Goal: Task Accomplishment & Management: Use online tool/utility

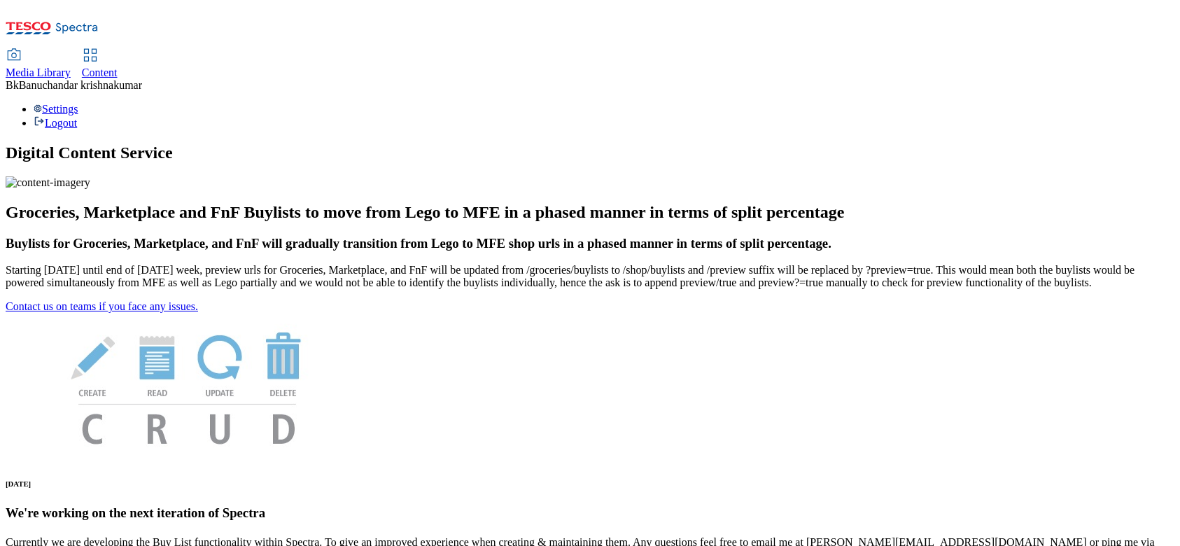
click at [71, 50] on link "Media Library" at bounding box center [38, 64] width 65 height 29
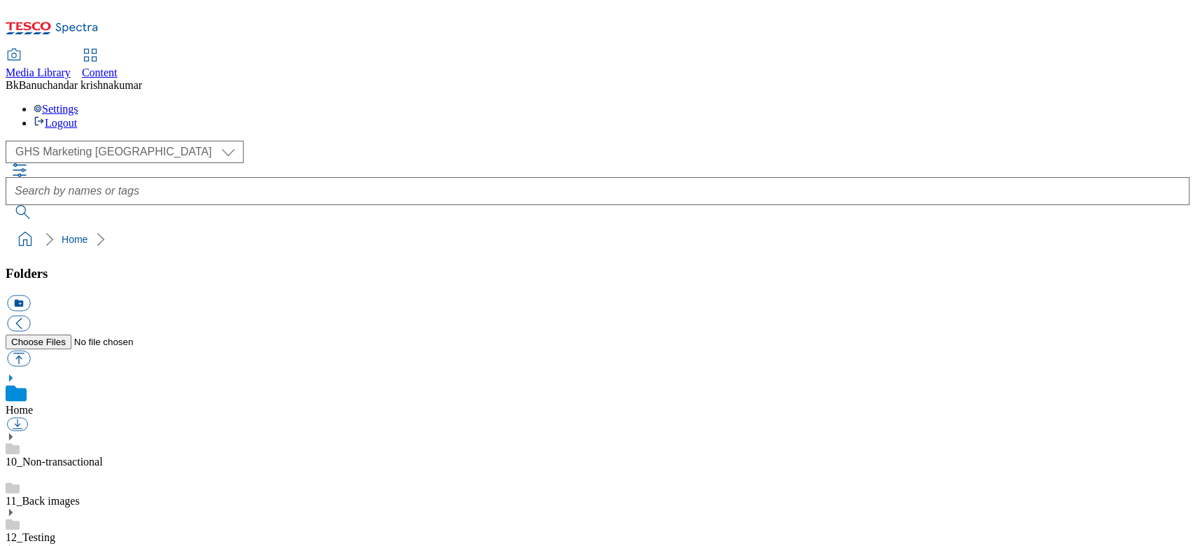
scroll to position [464, 0]
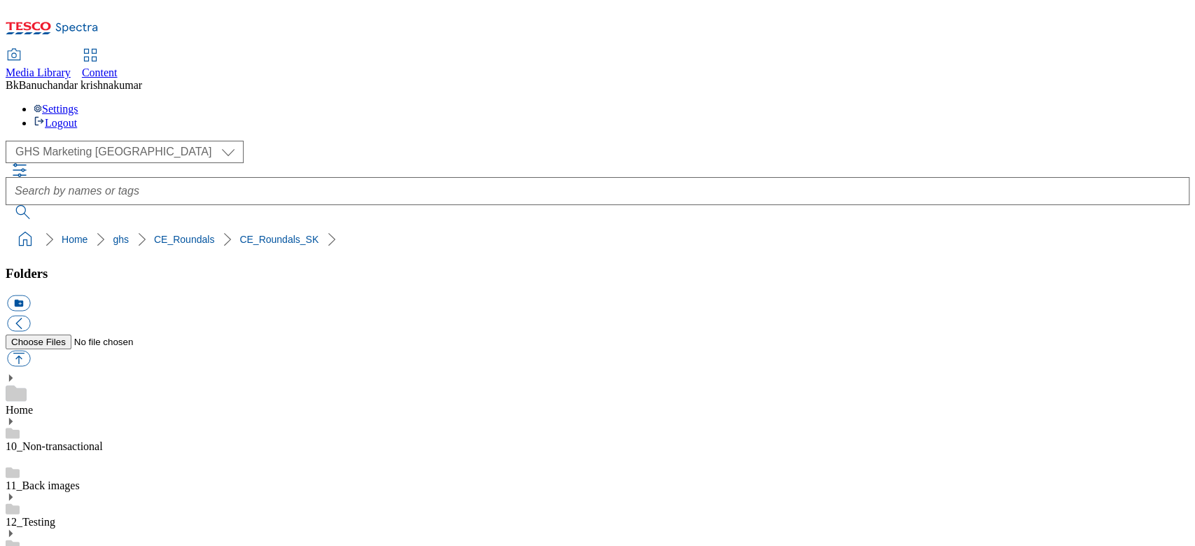
scroll to position [638, 0]
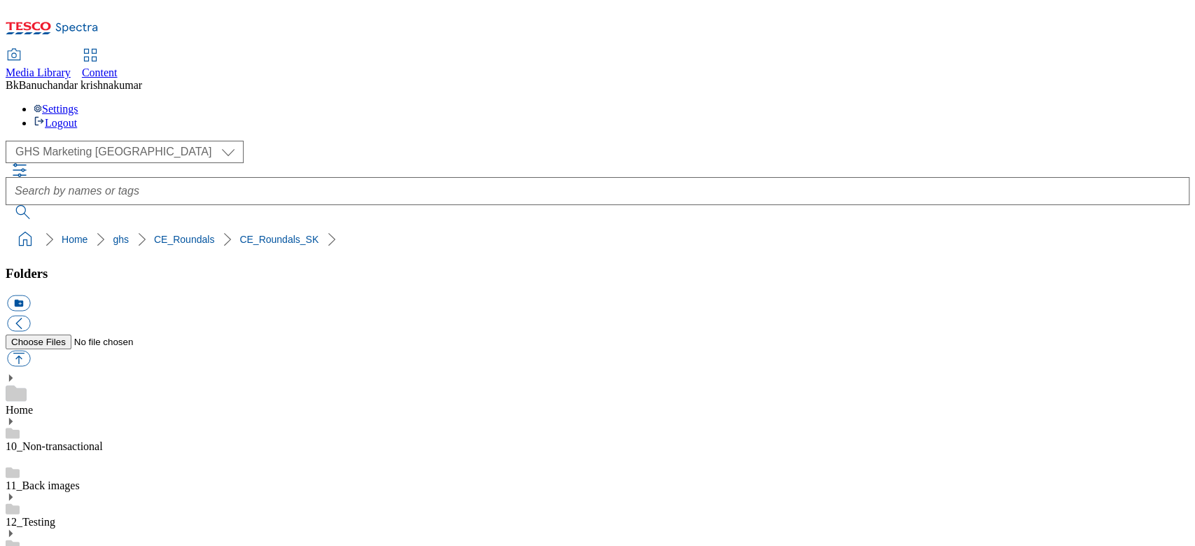
paste input "čne_výrobky_a_vajcia.jpeg"
type input "rounded_super_department_mliečne_výrobky_a_vajcia"
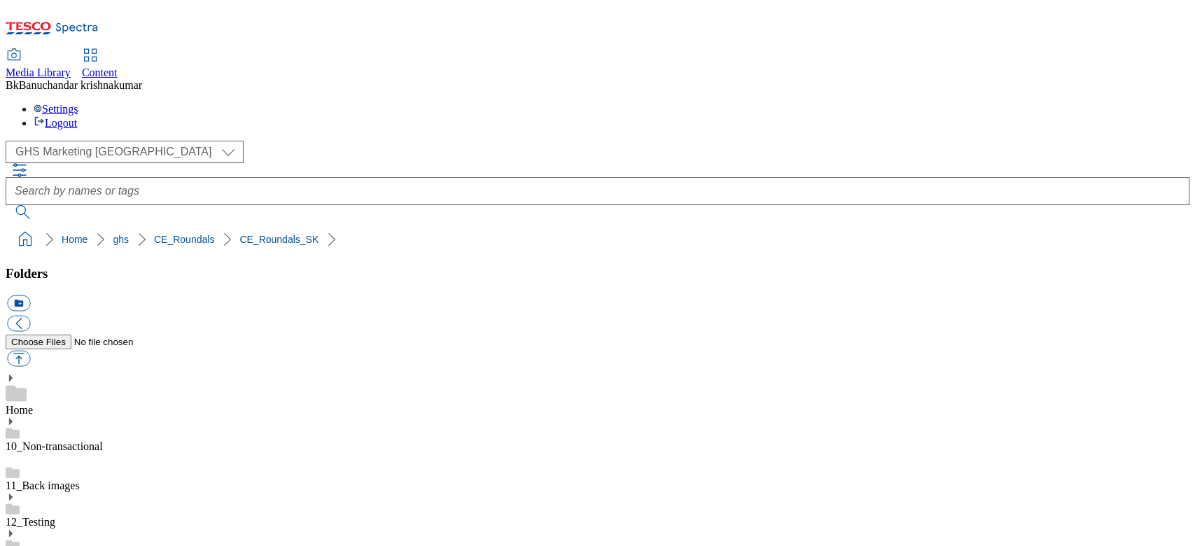
scroll to position [451, 0]
